Goal: Task Accomplishment & Management: Manage account settings

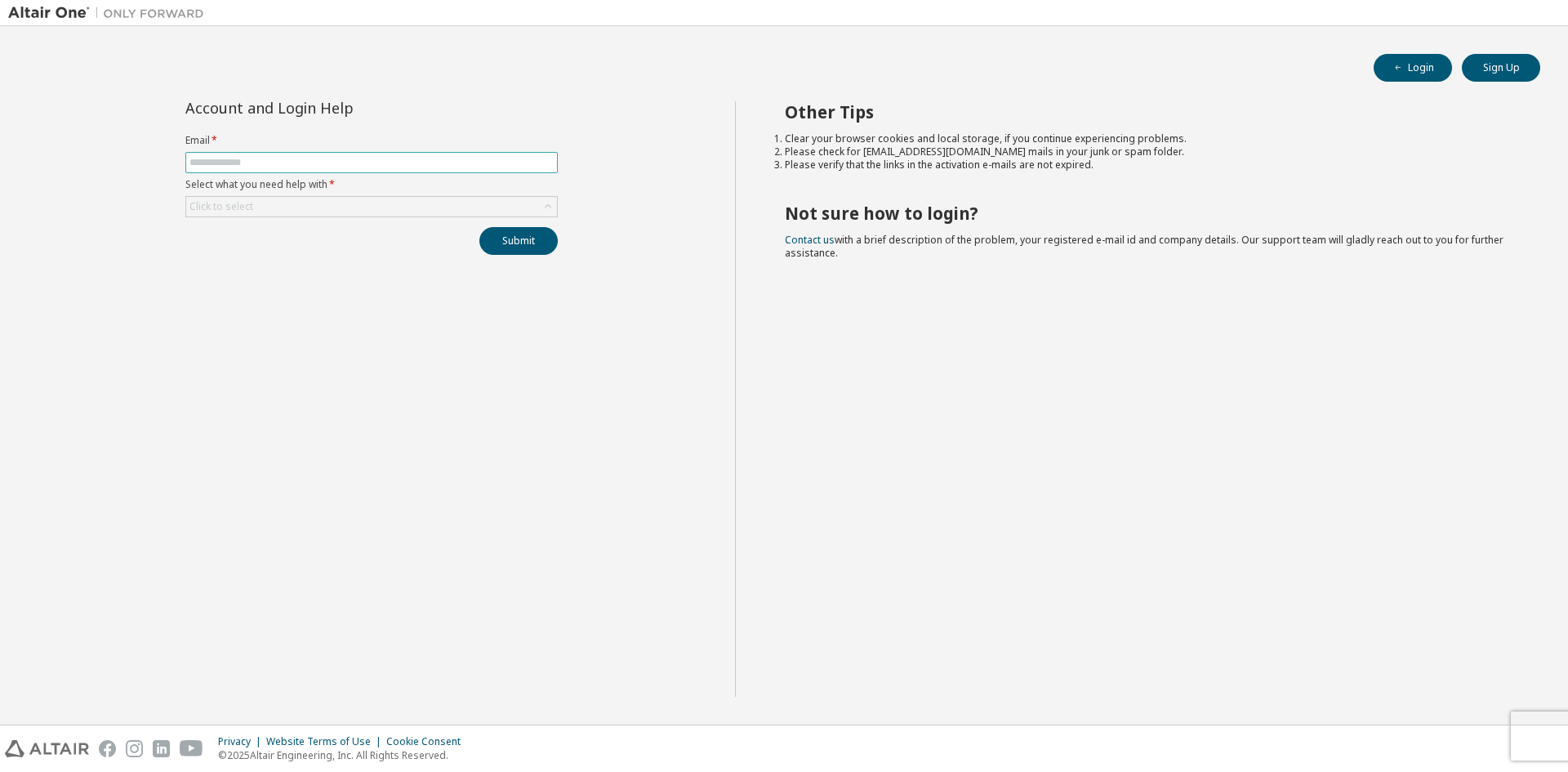
click at [288, 164] on input "text" at bounding box center [371, 162] width 364 height 13
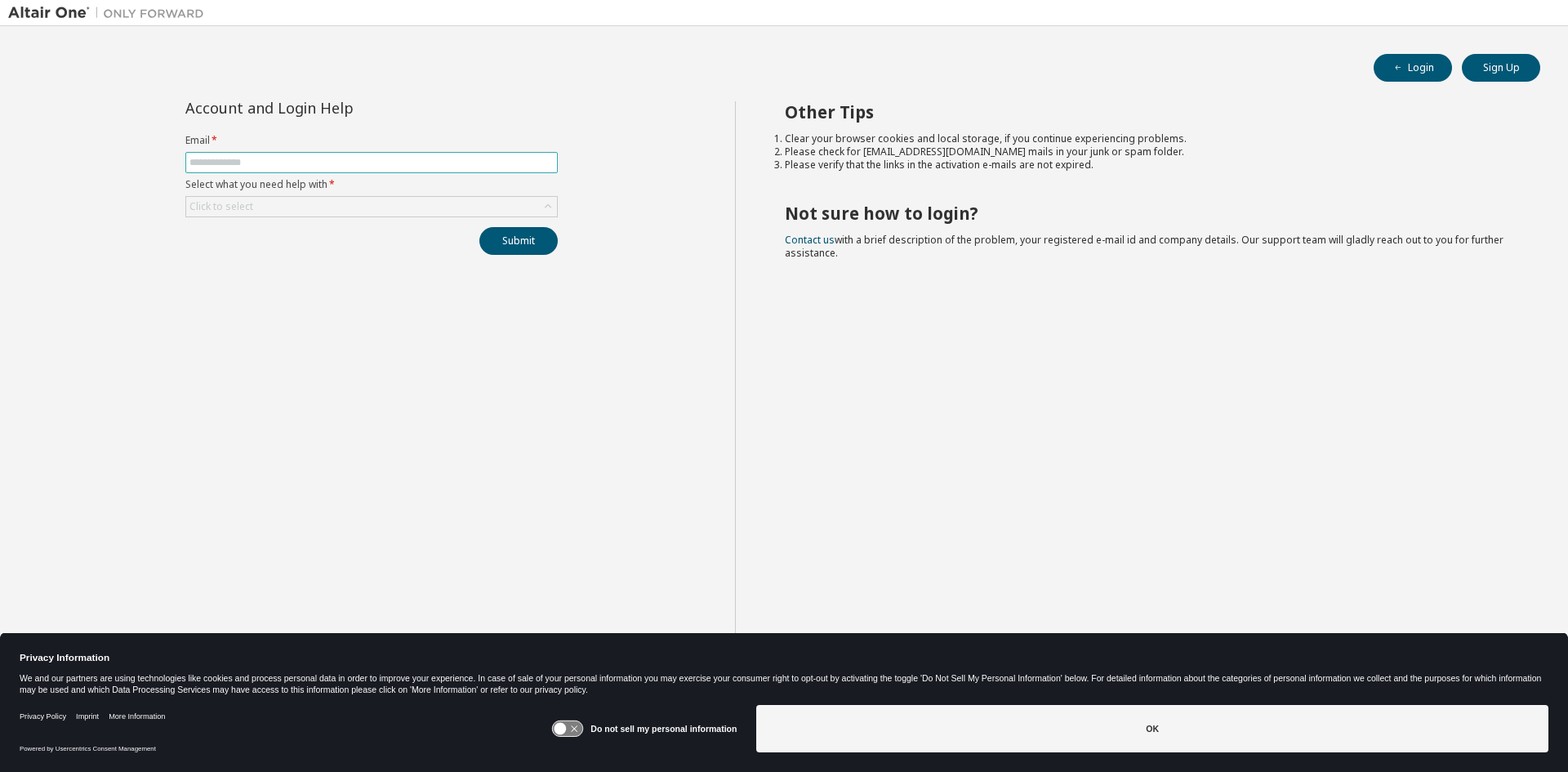
click at [288, 164] on input "text" at bounding box center [371, 162] width 364 height 13
type input "**********"
click at [292, 202] on div "Click to select" at bounding box center [371, 207] width 371 height 20
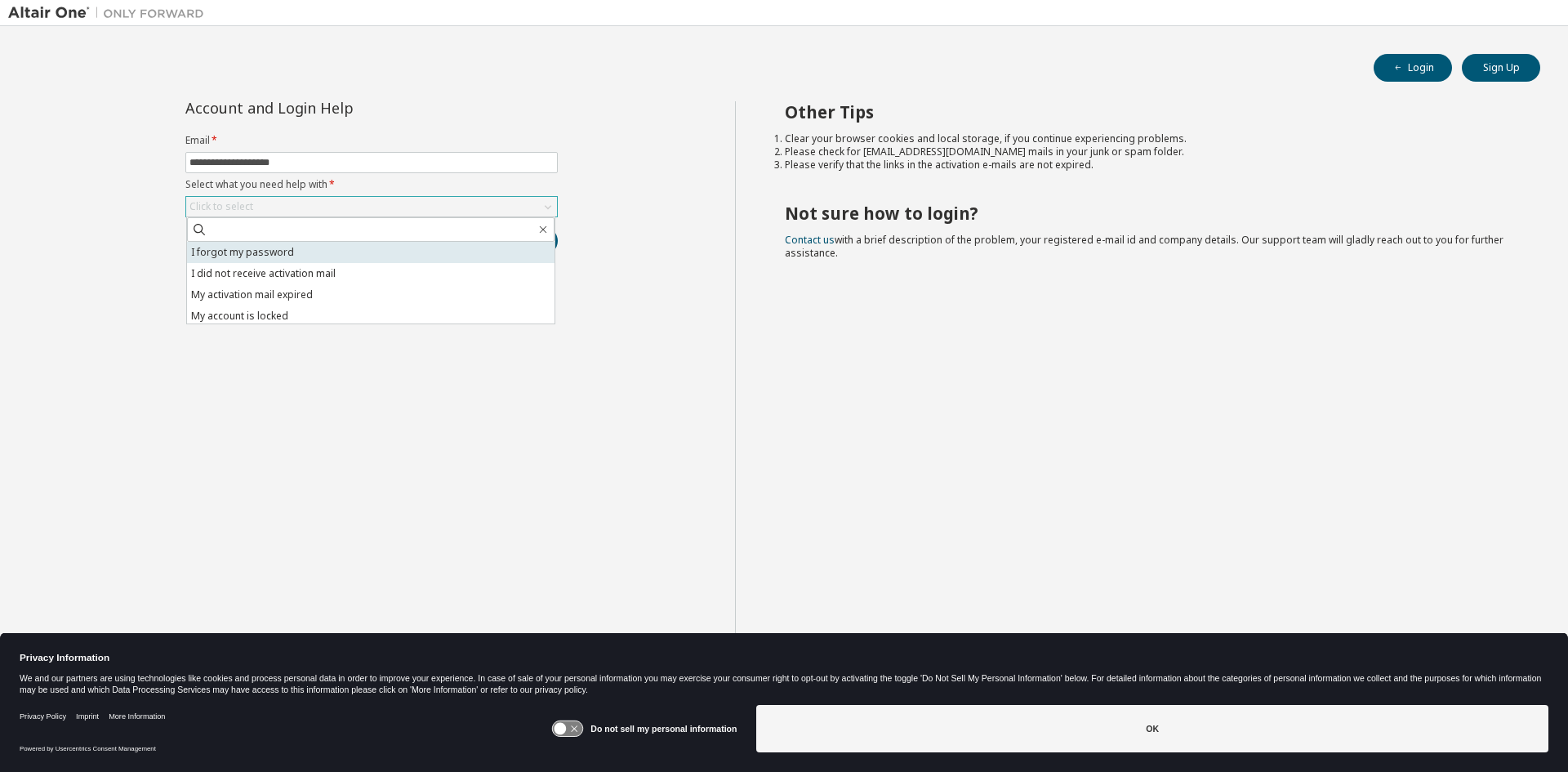
click at [292, 246] on li "I forgot my password" at bounding box center [370, 252] width 367 height 22
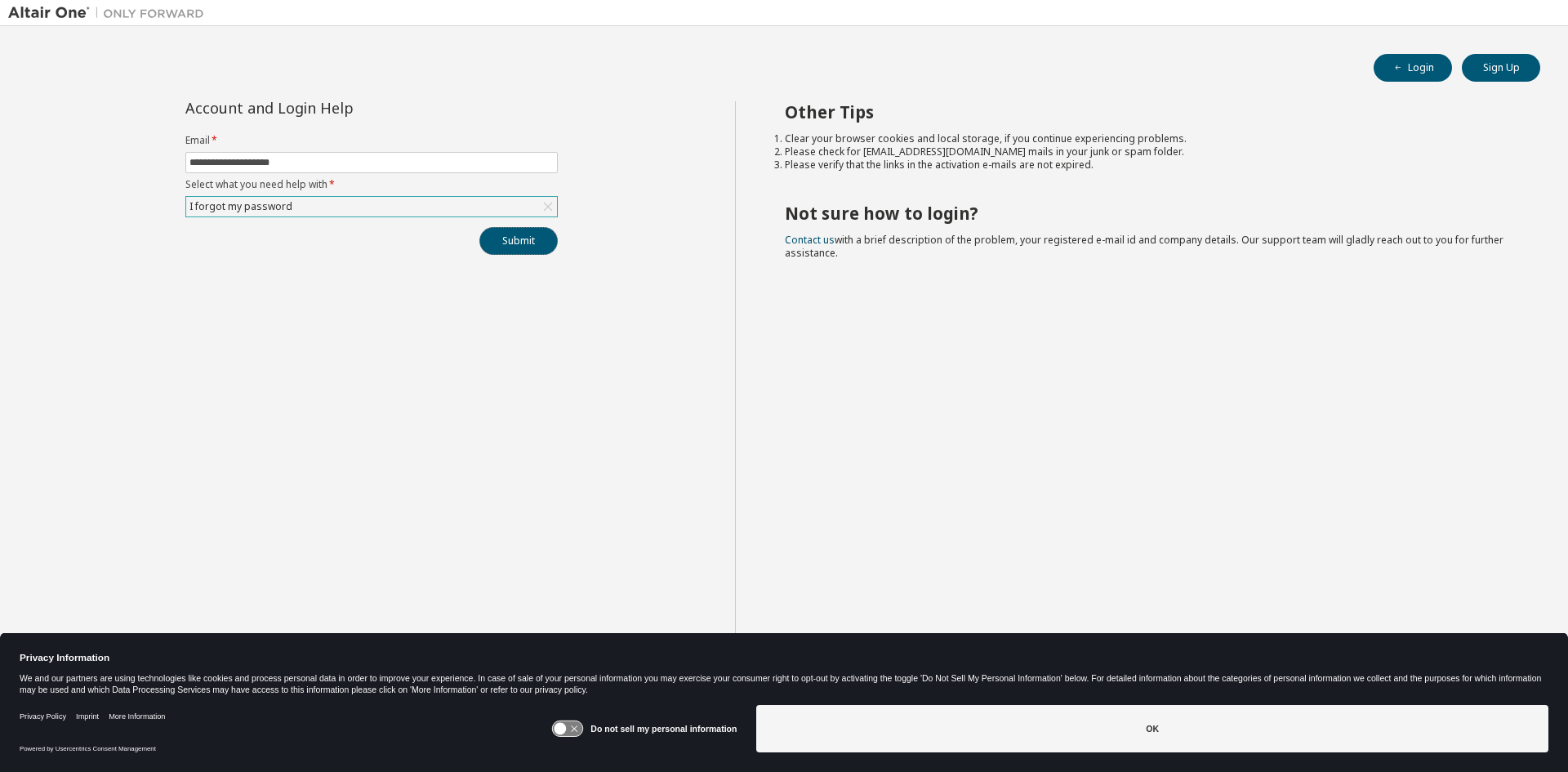
click at [494, 236] on button "Submit" at bounding box center [518, 241] width 78 height 28
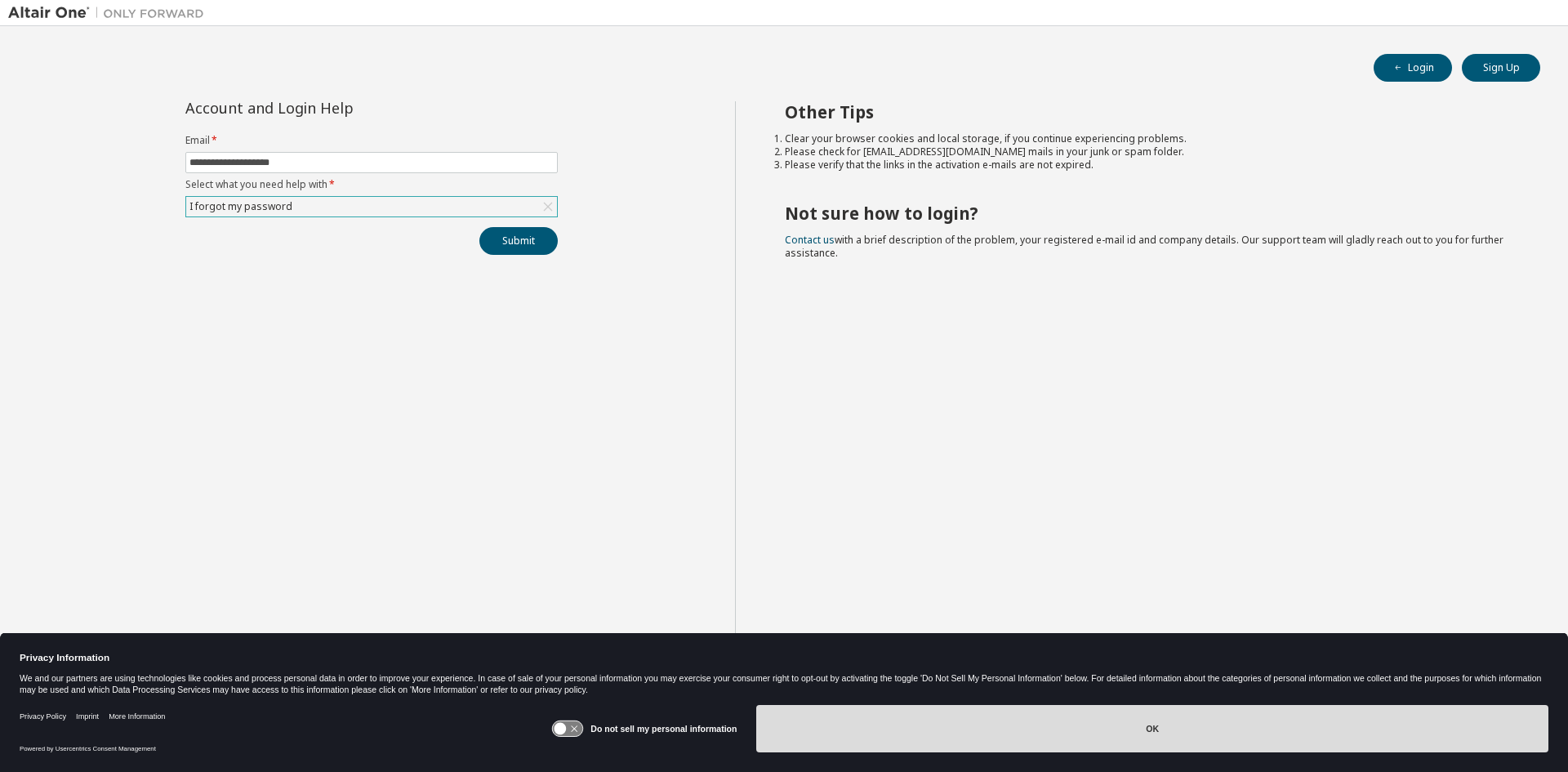
click at [1070, 730] on button "OK" at bounding box center [1152, 728] width 792 height 47
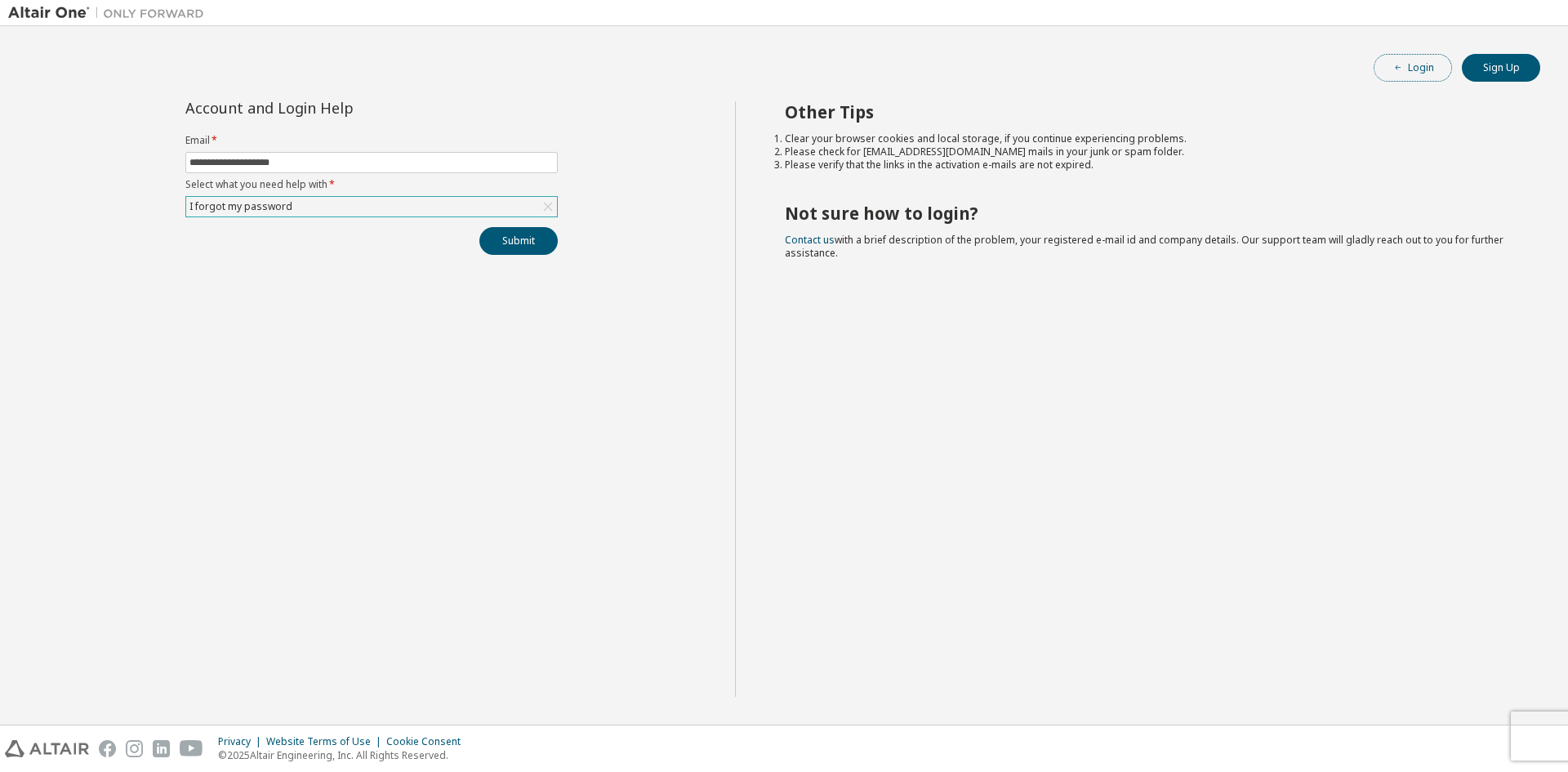
click at [1430, 71] on button "Login" at bounding box center [1412, 68] width 78 height 28
